Goal: Task Accomplishment & Management: Complete application form

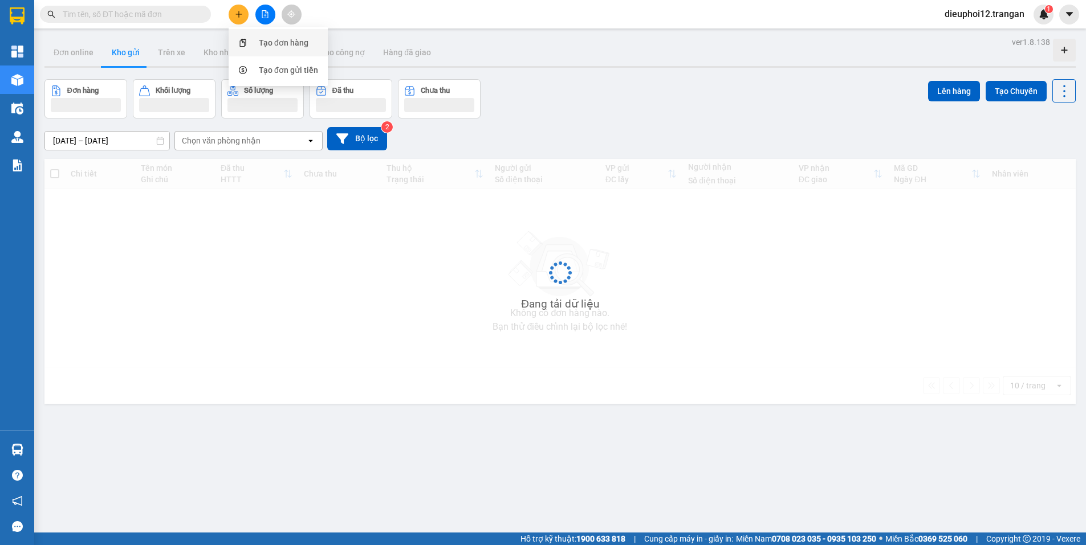
click at [256, 47] on div "Tạo đơn hàng" at bounding box center [277, 43] width 85 height 22
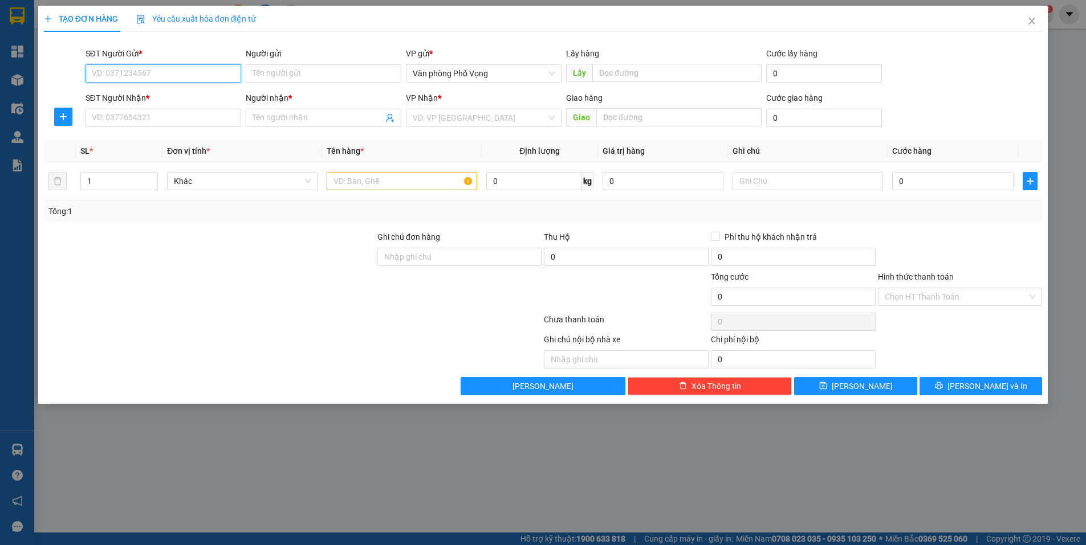
click at [141, 76] on input "SĐT Người Gửi *" at bounding box center [163, 73] width 156 height 18
click at [141, 97] on div "0373824856" at bounding box center [163, 96] width 142 height 13
type input "0373824856"
type input "0943803653"
type input "việt anh"
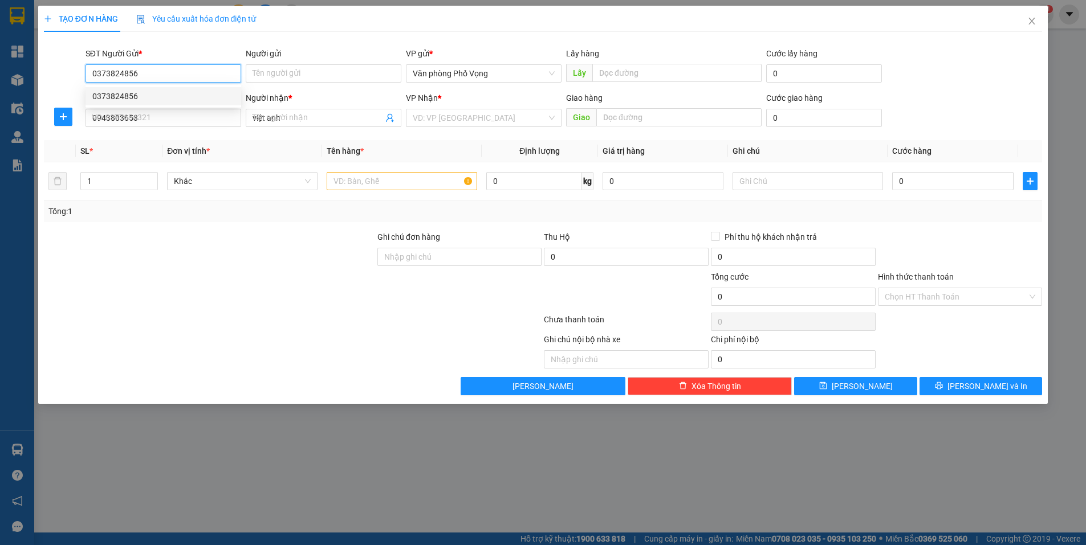
type input "30.000"
type input "0373824856"
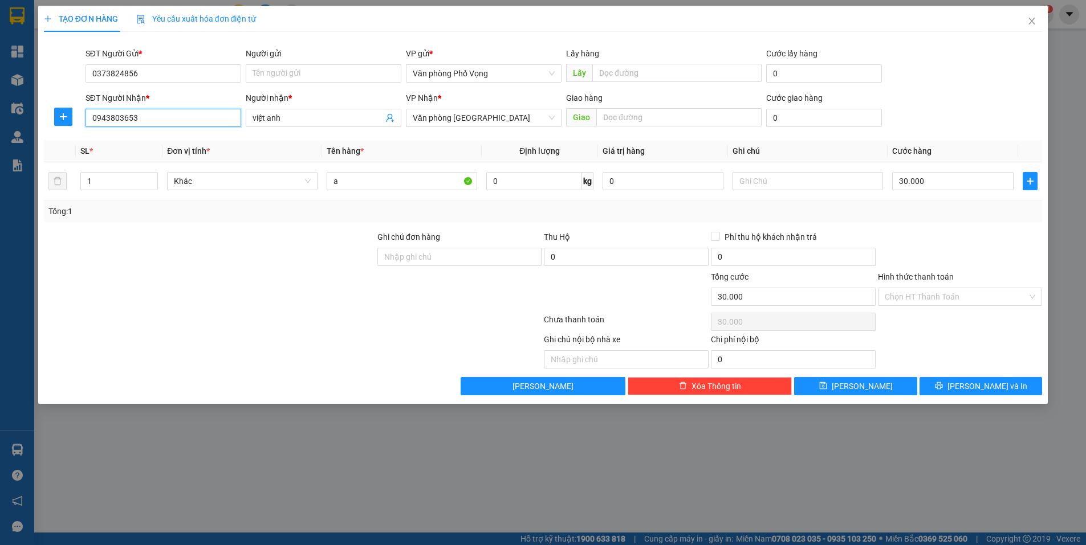
click at [163, 120] on input "0943803653" at bounding box center [163, 118] width 156 height 18
type input "0943803653"
click at [117, 145] on div "0943803653 - việt anh" at bounding box center [163, 140] width 142 height 13
type input "40.000"
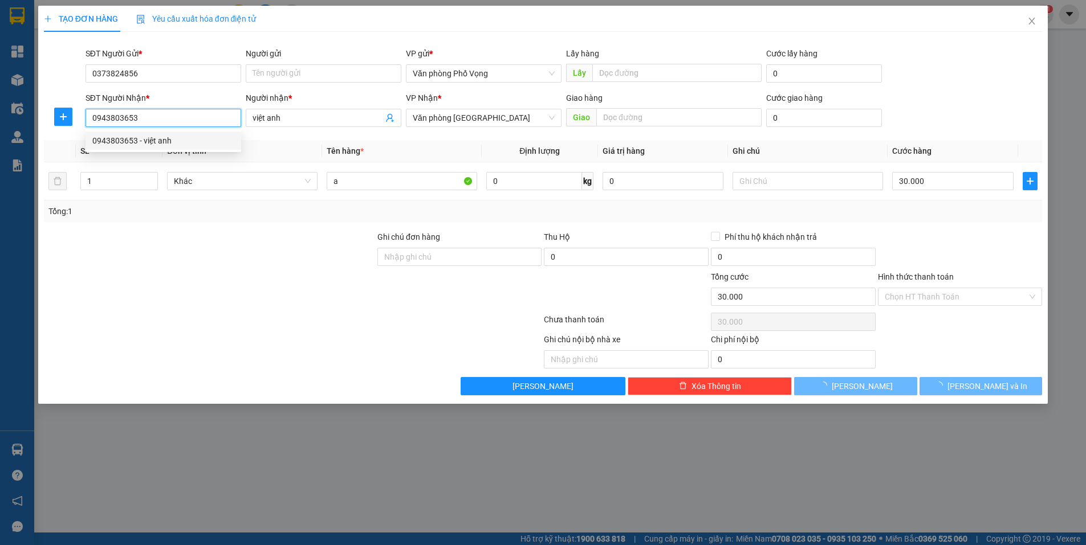
type input "40.000"
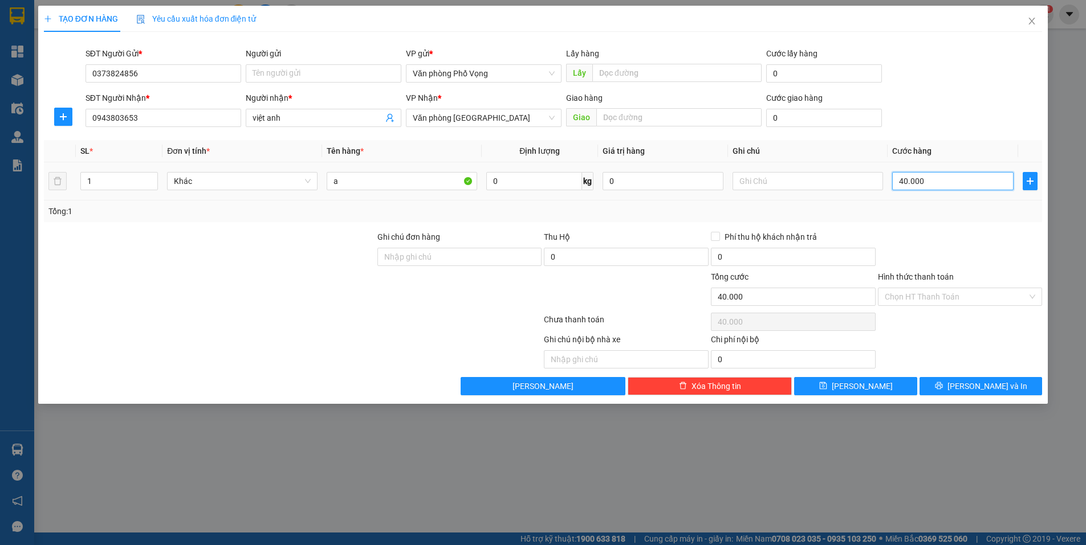
click at [967, 181] on input "40.000" at bounding box center [952, 181] width 121 height 18
type input "3"
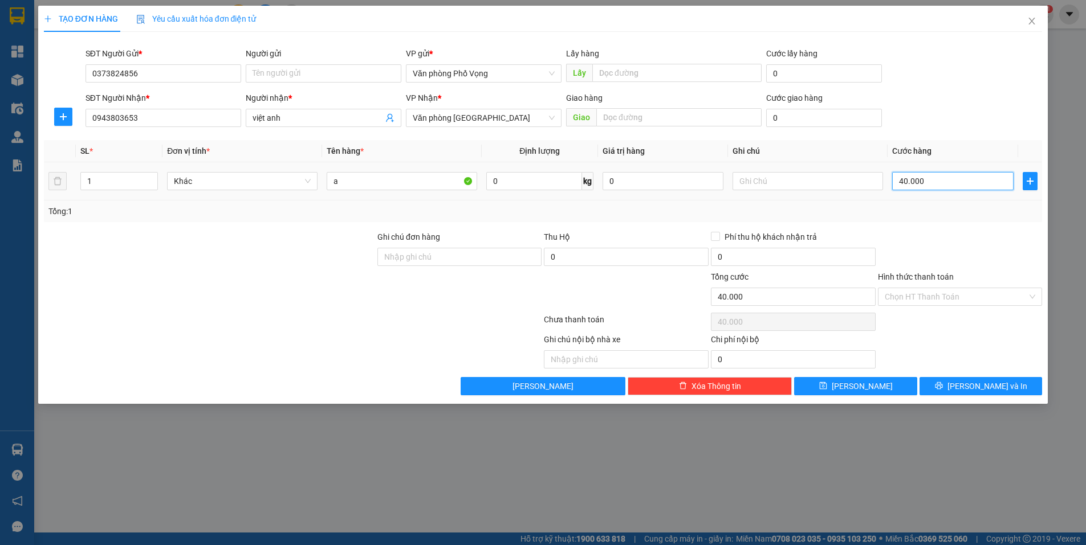
type input "3"
type input "30"
type input "300"
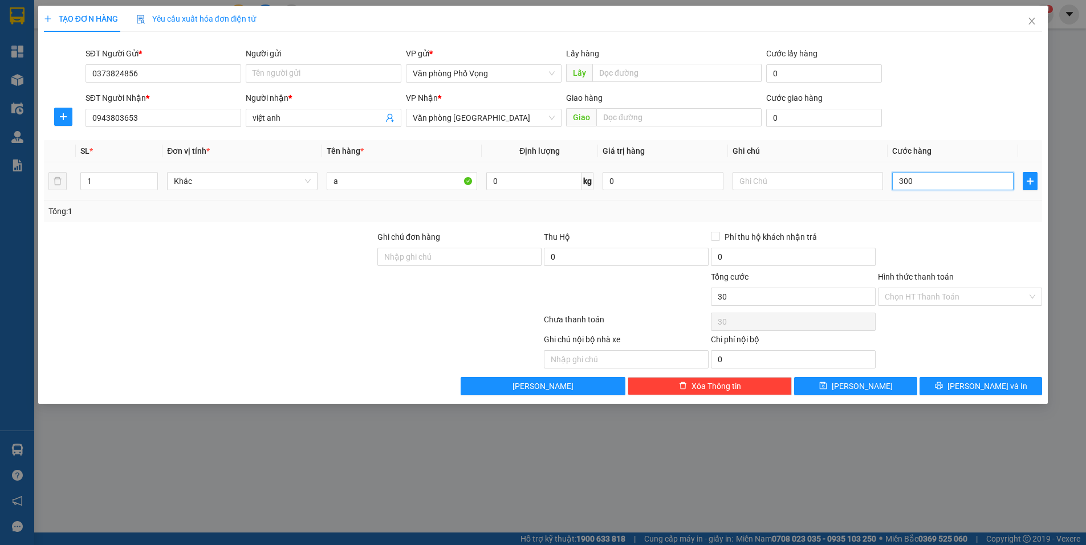
type input "300"
type input "3.000"
type input "30.000"
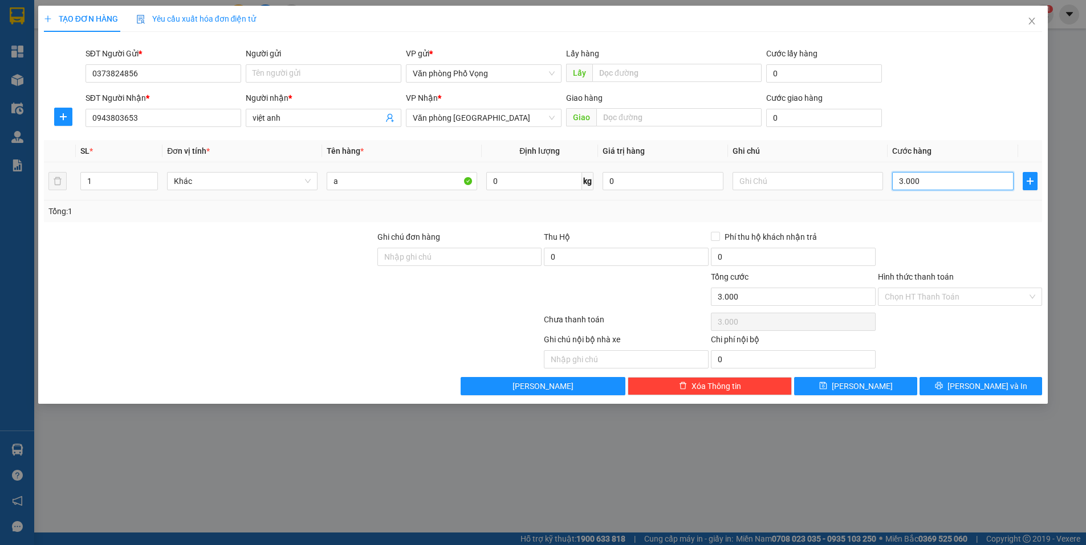
type input "30.000"
click at [989, 387] on span "[PERSON_NAME] và In" at bounding box center [987, 386] width 80 height 13
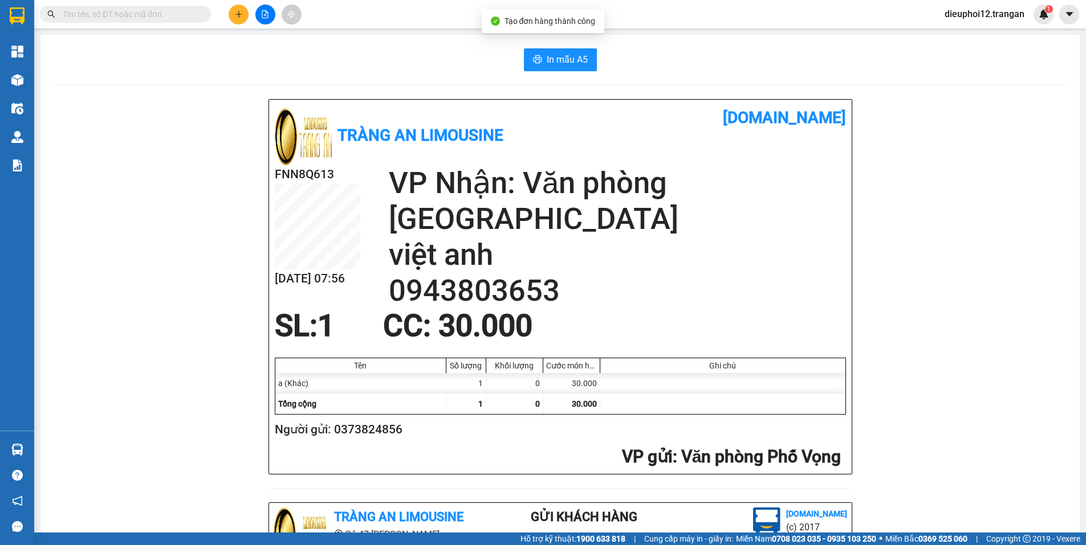
scroll to position [331, 0]
